Goal: Check status: Check status

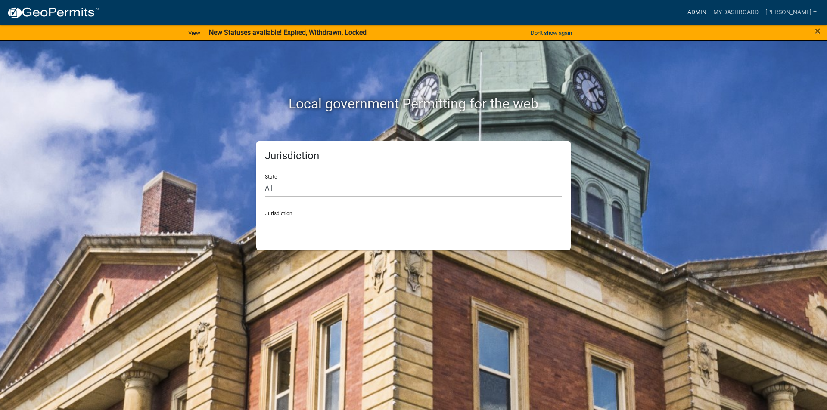
click at [702, 9] on link "Admin" at bounding box center [697, 12] width 26 height 16
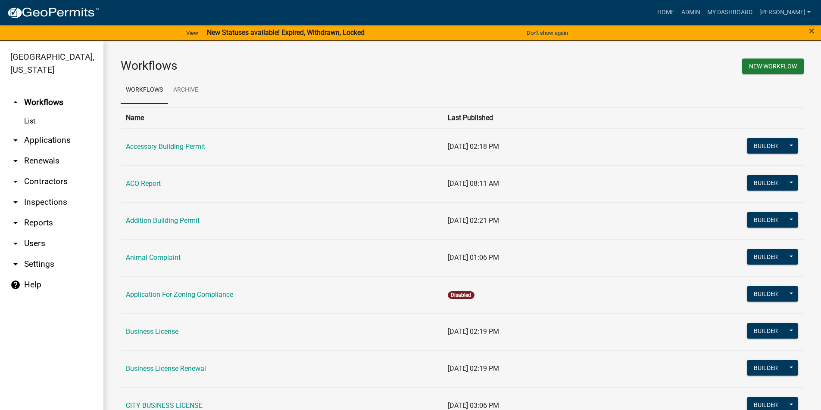
click at [38, 143] on link "arrow_drop_down Applications" at bounding box center [51, 140] width 103 height 21
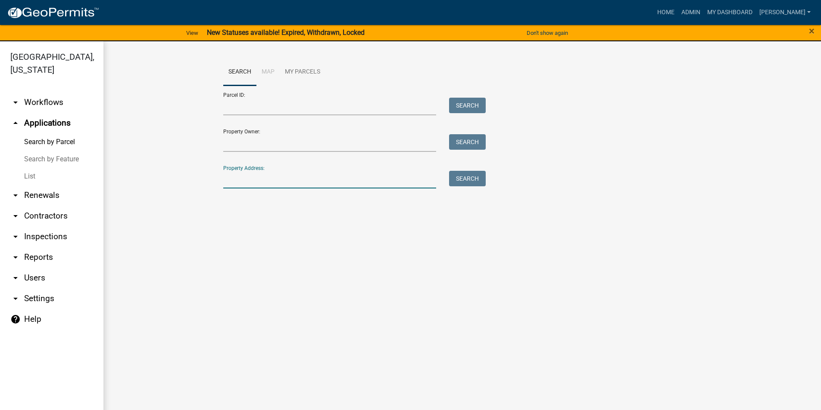
click at [263, 180] on input "Property Address:" at bounding box center [329, 180] width 213 height 18
type input "1171"
click at [460, 178] on button "Search" at bounding box center [467, 179] width 37 height 16
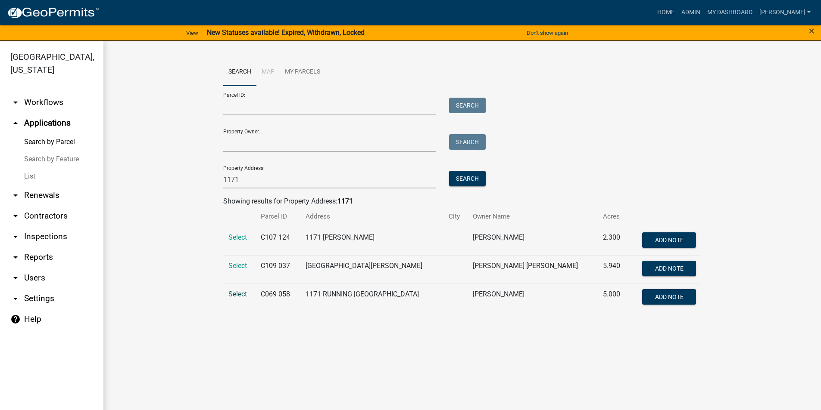
click at [243, 295] on span "Select" at bounding box center [237, 294] width 19 height 8
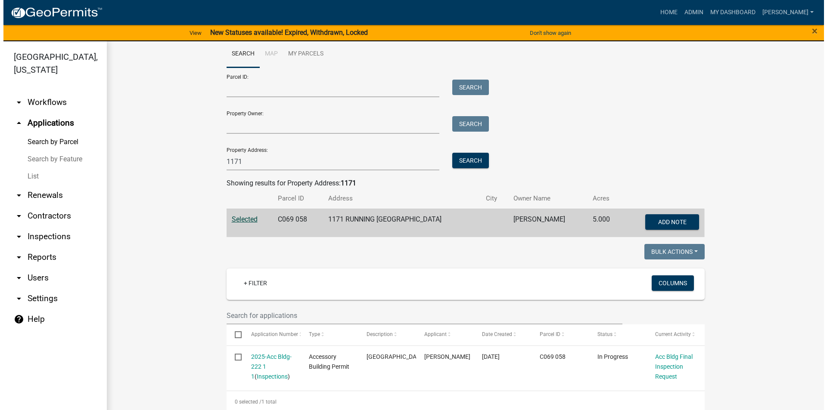
scroll to position [28, 0]
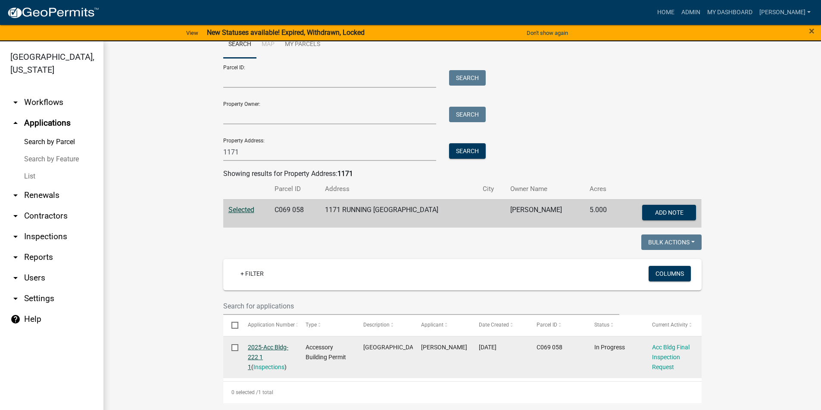
click at [263, 346] on link "2025-Acc Bldg-222 1 1" at bounding box center [268, 357] width 40 height 27
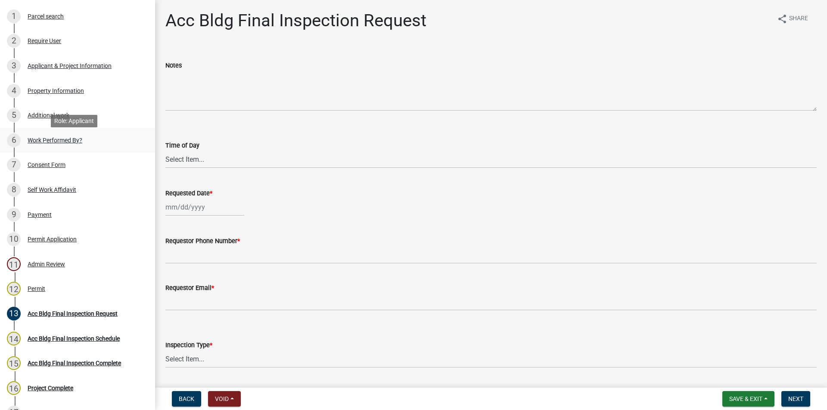
scroll to position [215, 0]
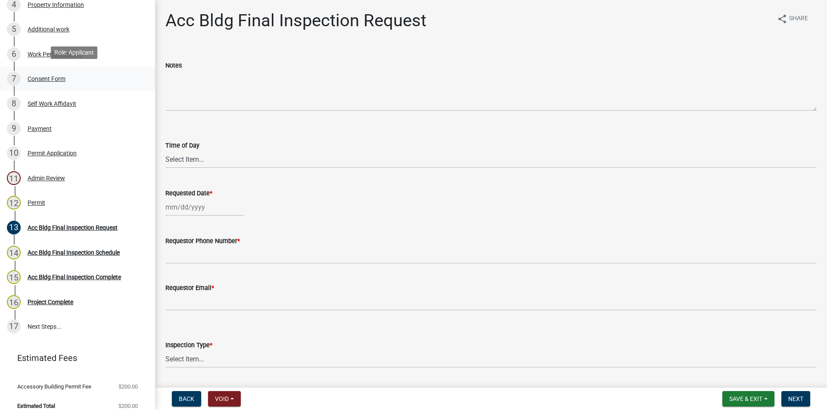
click at [40, 76] on div "Consent Form" at bounding box center [47, 79] width 38 height 6
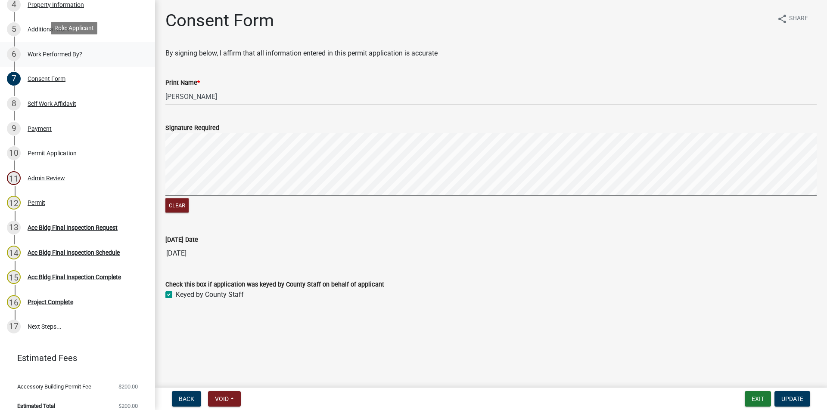
click at [45, 51] on div "Work Performed By?" at bounding box center [55, 54] width 55 height 6
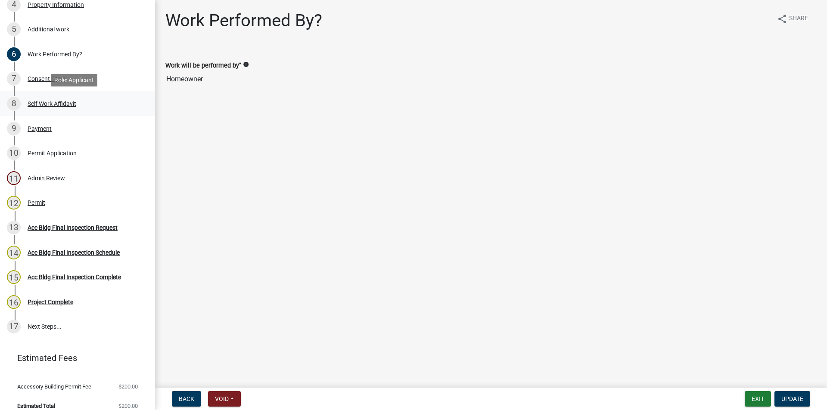
scroll to position [172, 0]
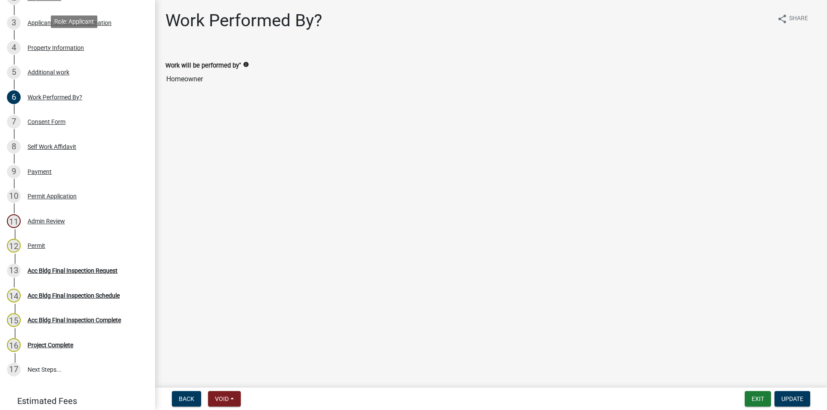
click at [59, 45] on div "Property Information" at bounding box center [56, 48] width 56 height 6
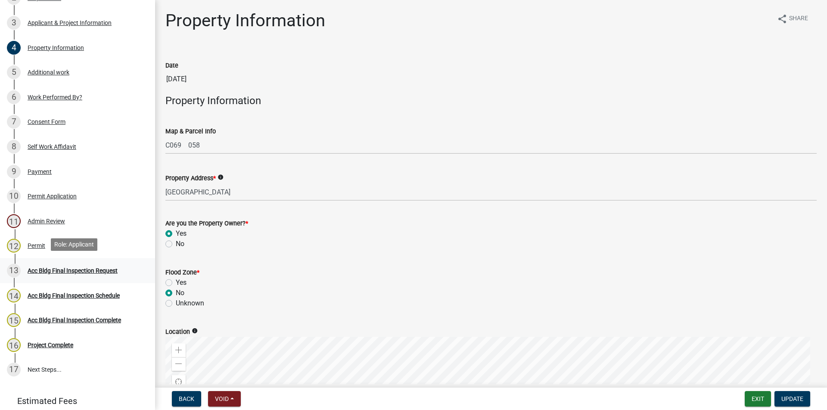
click at [67, 270] on div "Acc Bldg Final Inspection Request" at bounding box center [73, 271] width 90 height 6
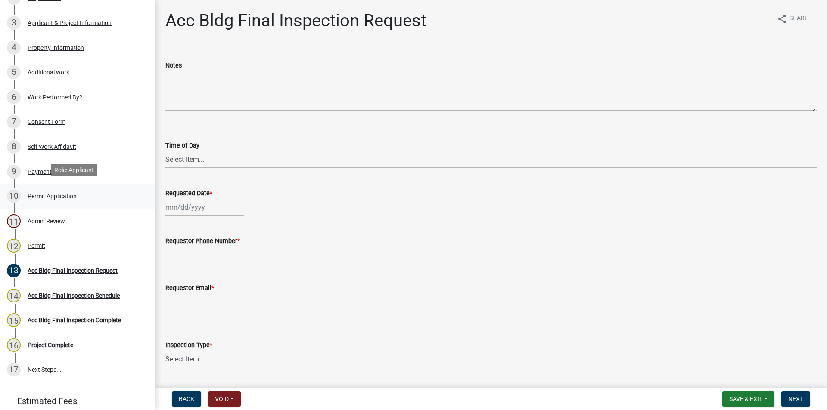
click at [38, 193] on div "Permit Application" at bounding box center [52, 196] width 49 height 6
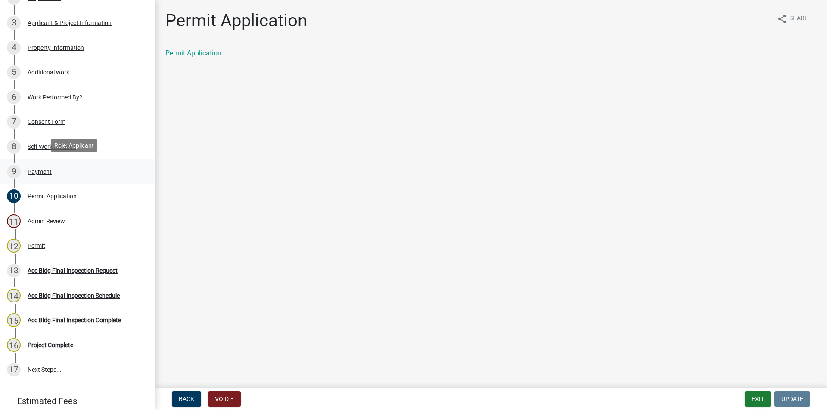
click at [41, 169] on div "Payment" at bounding box center [40, 172] width 24 height 6
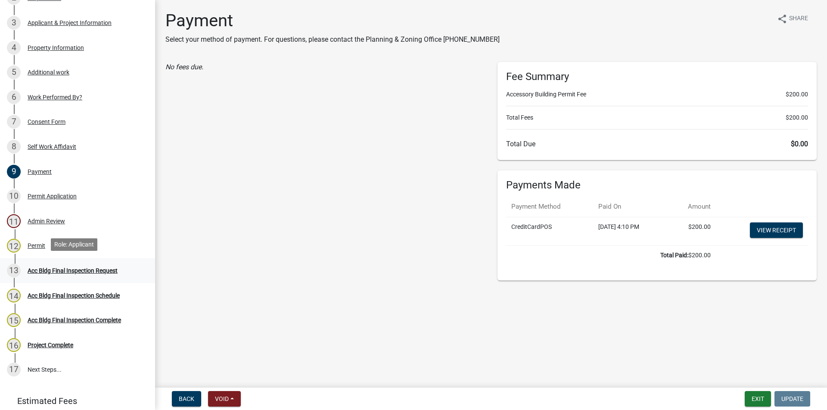
click at [77, 268] on div "Acc Bldg Final Inspection Request" at bounding box center [73, 271] width 90 height 6
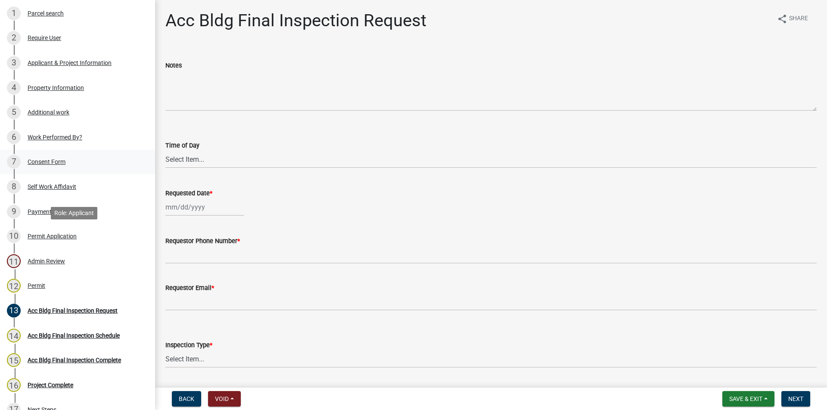
scroll to position [129, 0]
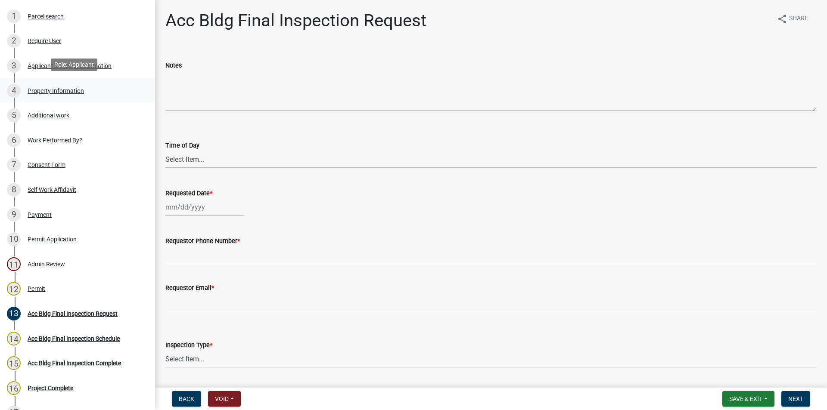
click at [49, 88] on div "Property Information" at bounding box center [56, 91] width 56 height 6
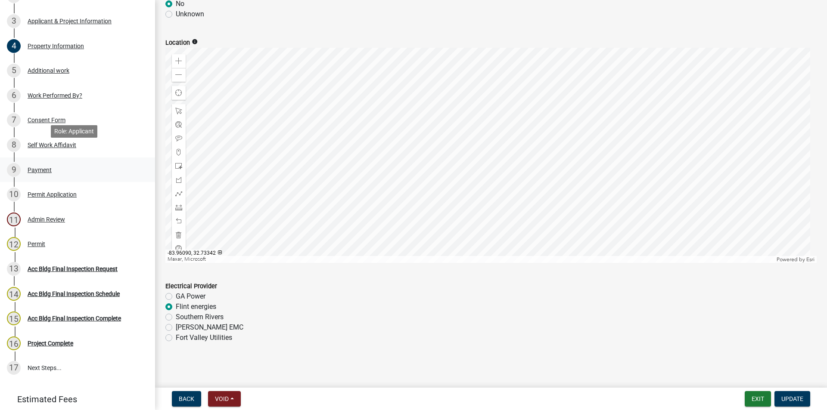
scroll to position [215, 0]
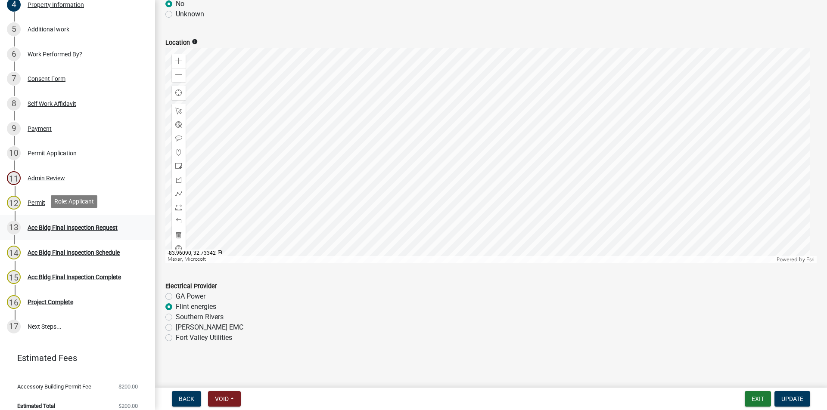
click at [71, 225] on div "Acc Bldg Final Inspection Request" at bounding box center [73, 228] width 90 height 6
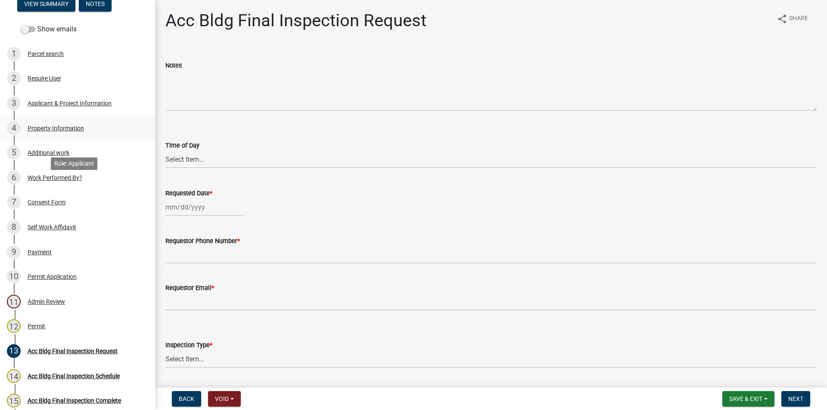
scroll to position [129, 0]
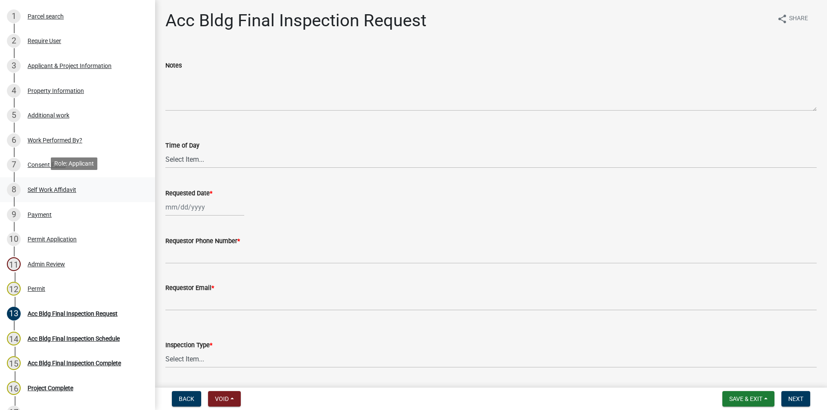
click at [46, 187] on div "Self Work Affidavit" at bounding box center [52, 190] width 49 height 6
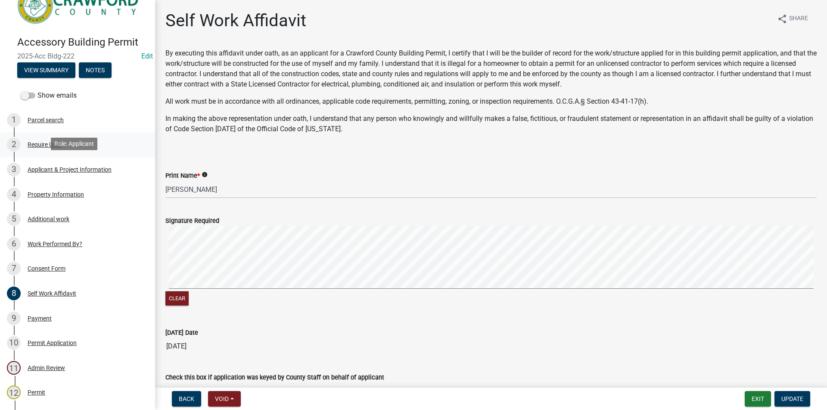
scroll to position [0, 0]
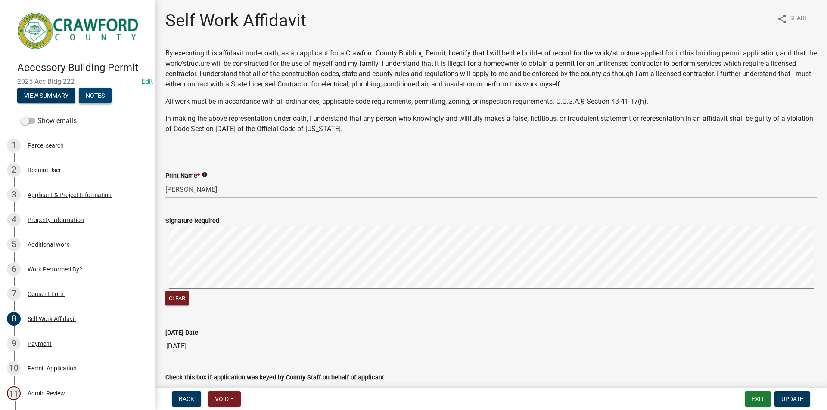
click at [103, 93] on button "Notes" at bounding box center [95, 96] width 33 height 16
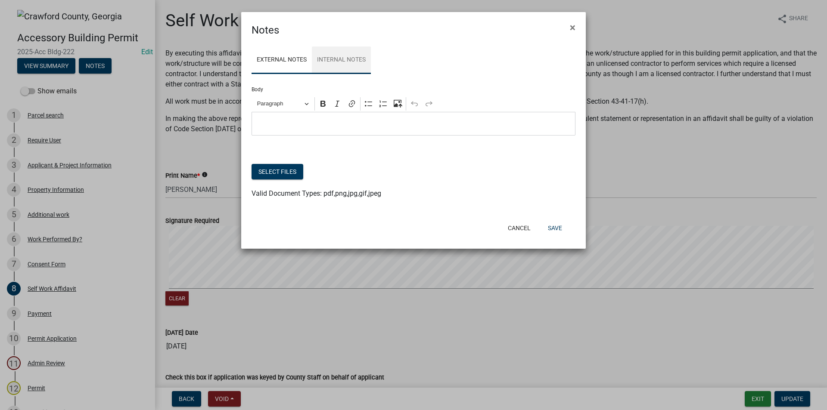
click at [350, 57] on link "Internal Notes" at bounding box center [341, 61] width 59 height 28
click at [317, 124] on p "Editor editing area: main. Press Alt+0 for help." at bounding box center [413, 124] width 315 height 10
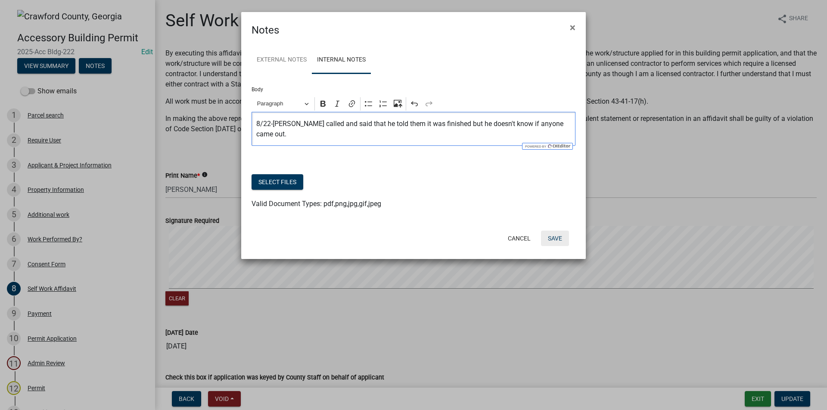
click at [556, 242] on button "Save" at bounding box center [555, 239] width 28 height 16
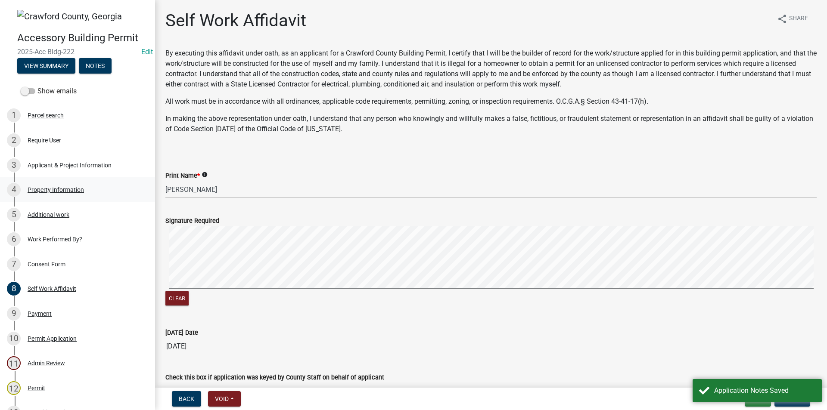
click at [68, 190] on div "Property Information" at bounding box center [56, 190] width 56 height 6
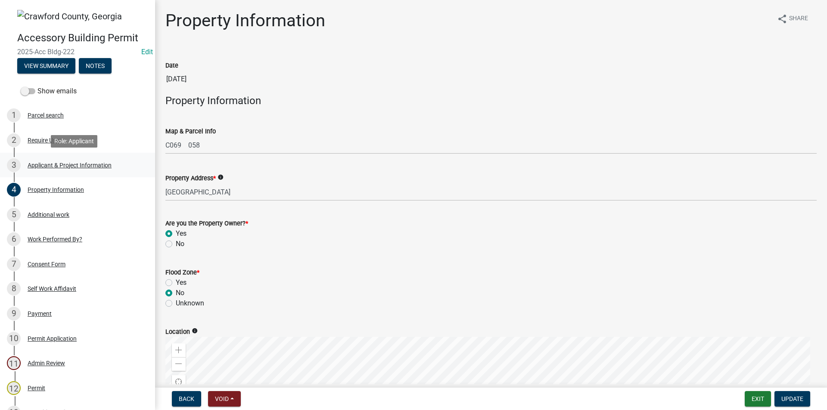
click at [47, 166] on div "Applicant & Project Information" at bounding box center [70, 165] width 84 height 6
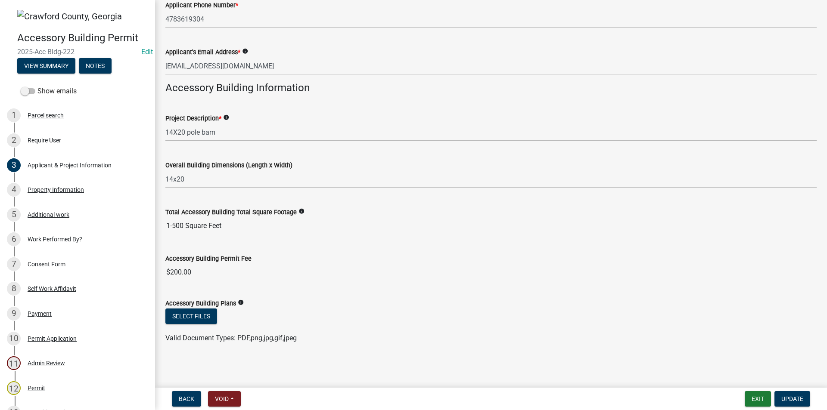
scroll to position [174, 0]
click at [41, 192] on div "Property Information" at bounding box center [56, 190] width 56 height 6
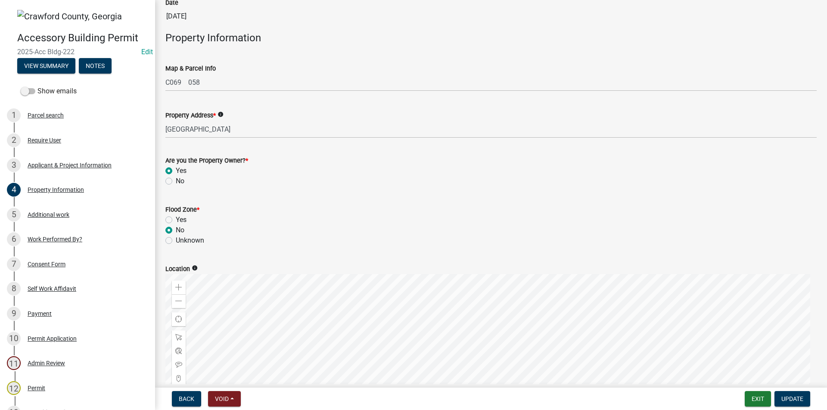
scroll to position [129, 0]
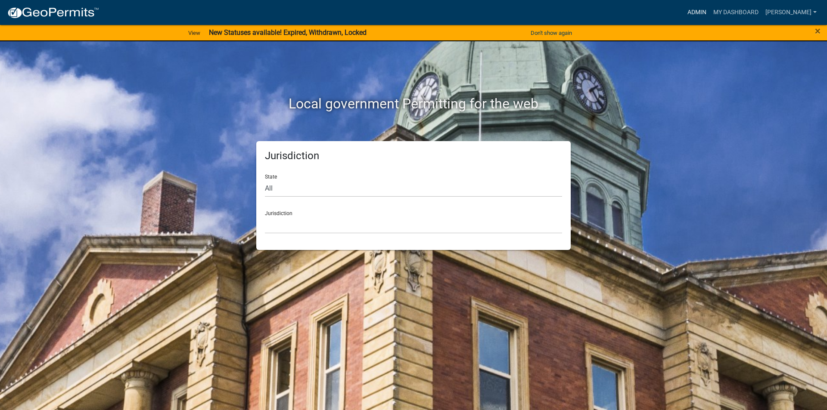
click at [709, 16] on link "Admin" at bounding box center [697, 12] width 26 height 16
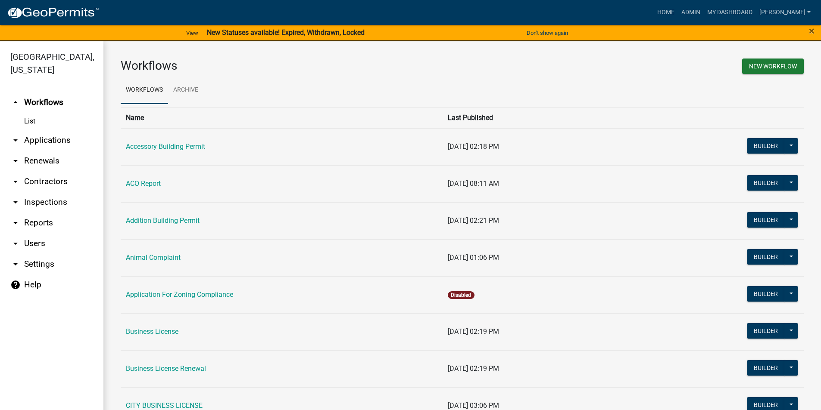
click at [44, 144] on link "arrow_drop_down Applications" at bounding box center [51, 140] width 103 height 21
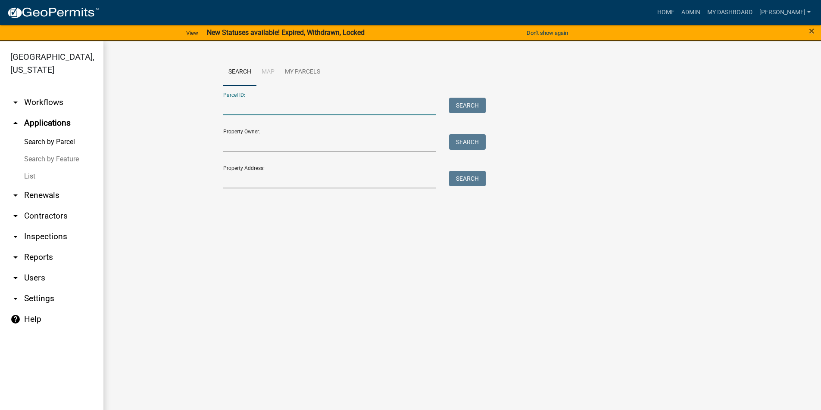
paste input "C049 002E"
type input "C049 002E"
click at [462, 102] on button "Search" at bounding box center [467, 106] width 37 height 16
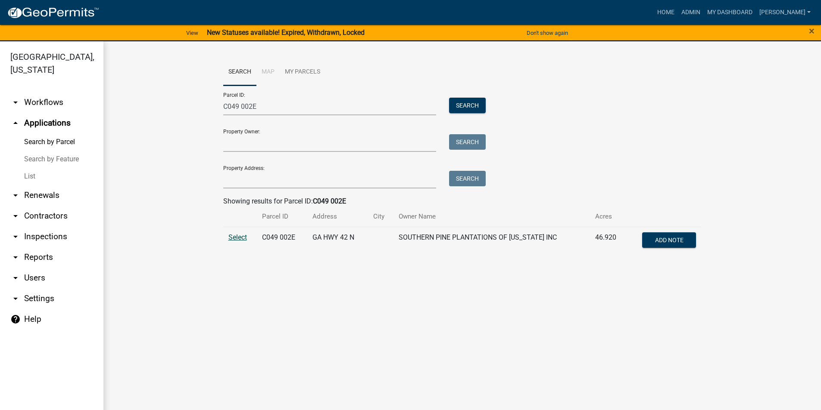
click at [239, 239] on span "Select" at bounding box center [237, 237] width 19 height 8
